Goal: Transaction & Acquisition: Purchase product/service

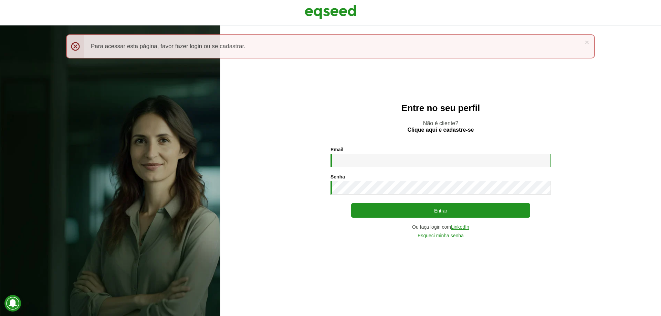
click at [371, 158] on input "Email *" at bounding box center [440, 160] width 220 height 13
type input "**********"
click at [351, 203] on button "Entrar" at bounding box center [440, 210] width 179 height 14
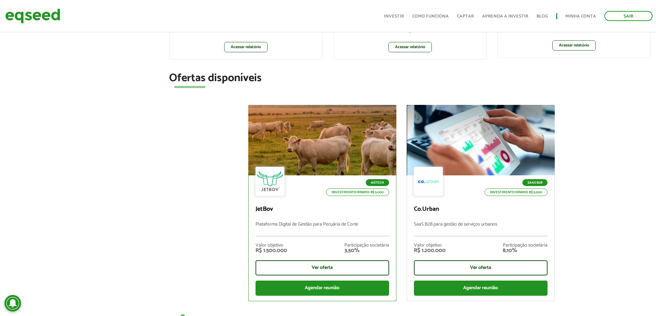
scroll to position [206, 0]
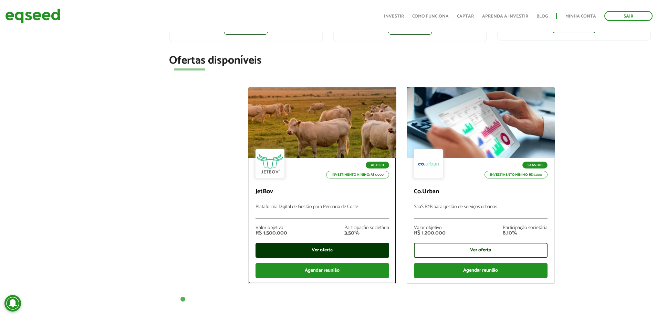
click at [335, 247] on div "Ver oferta" at bounding box center [322, 250] width 134 height 15
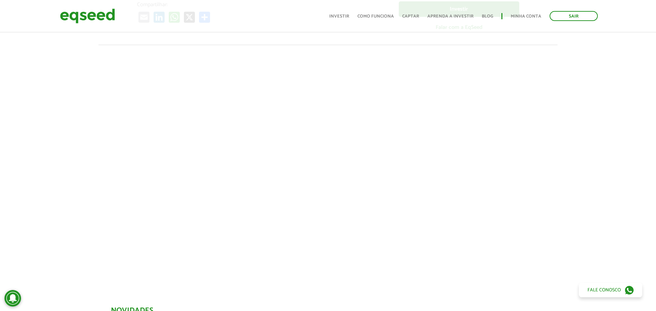
scroll to position [206, 0]
click at [73, 179] on div at bounding box center [328, 160] width 656 height 235
click at [55, 139] on div at bounding box center [328, 160] width 656 height 235
